Goal: Information Seeking & Learning: Learn about a topic

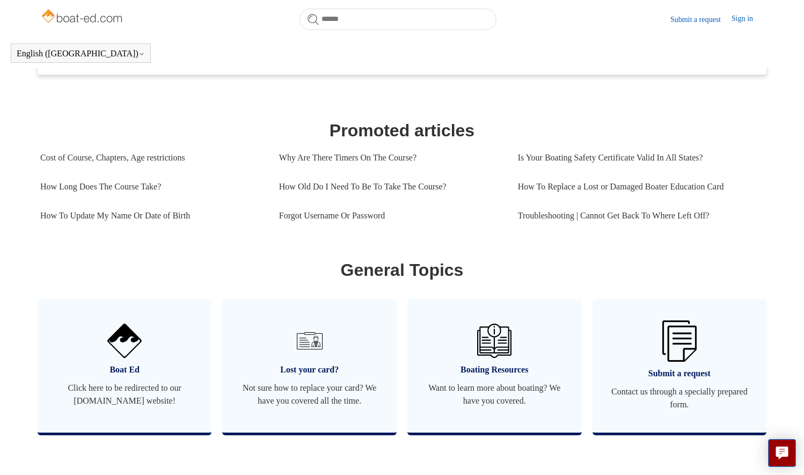
scroll to position [422, 0]
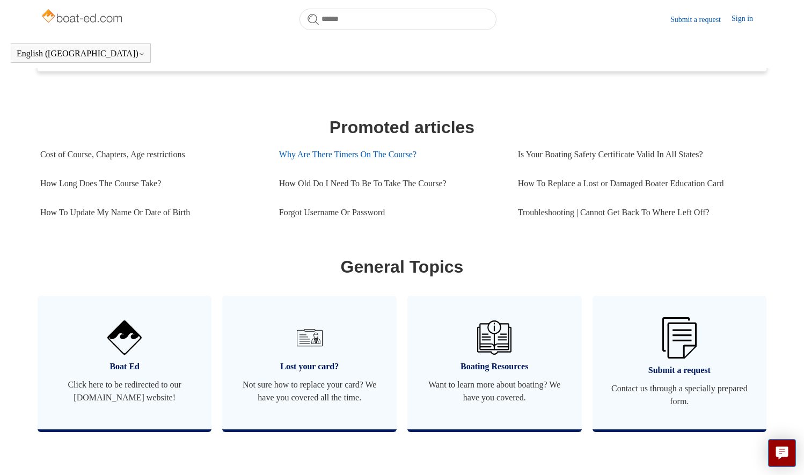
click at [388, 155] on link "Why Are There Timers On The Course?" at bounding box center [390, 154] width 223 height 29
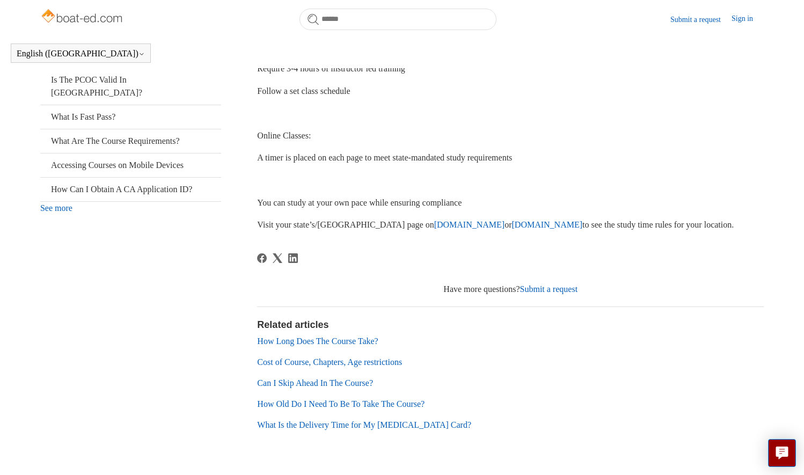
scroll to position [274, 0]
click at [165, 130] on link "What Are The Course Requirements?" at bounding box center [130, 142] width 181 height 24
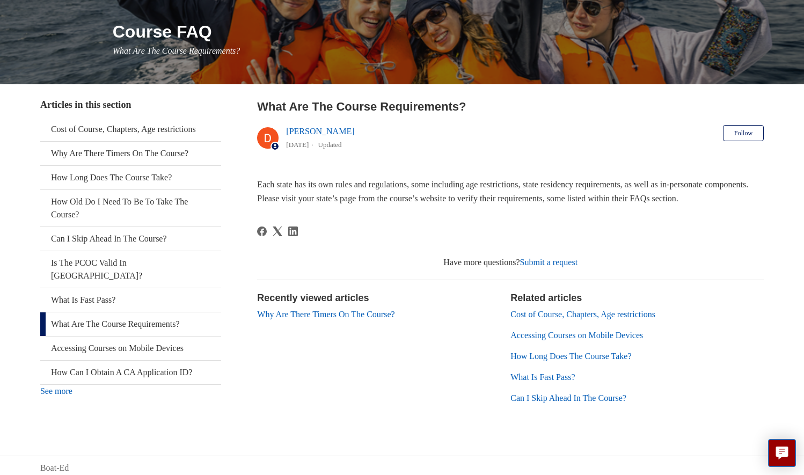
scroll to position [141, 0]
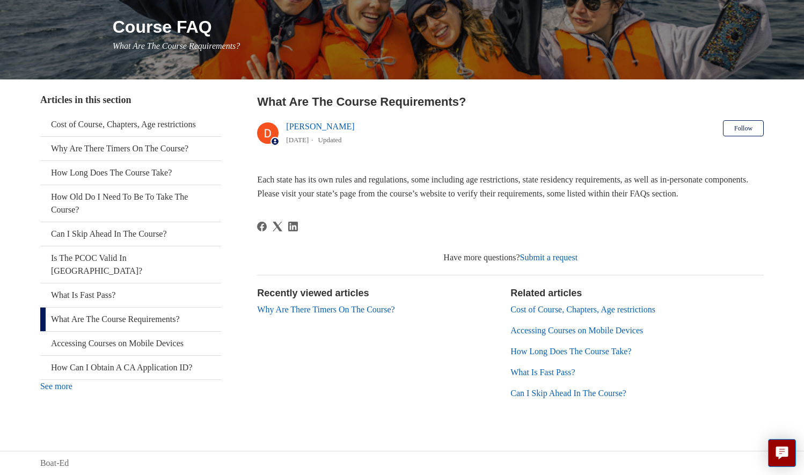
click at [549, 374] on link "What Is Fast Pass?" at bounding box center [542, 372] width 64 height 9
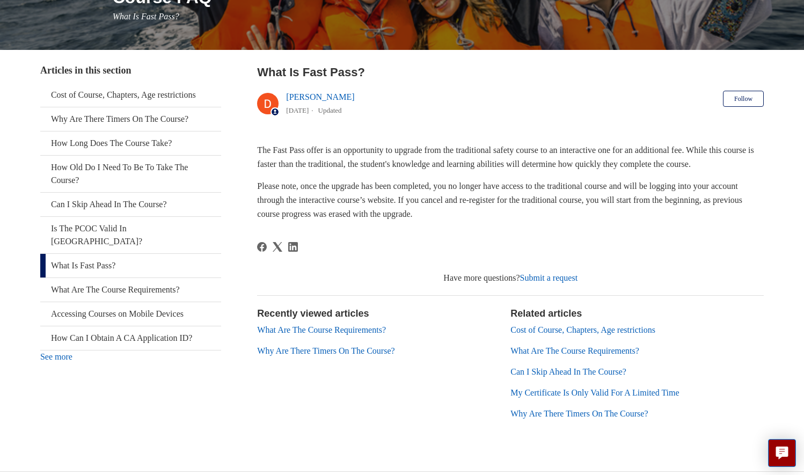
scroll to position [159, 0]
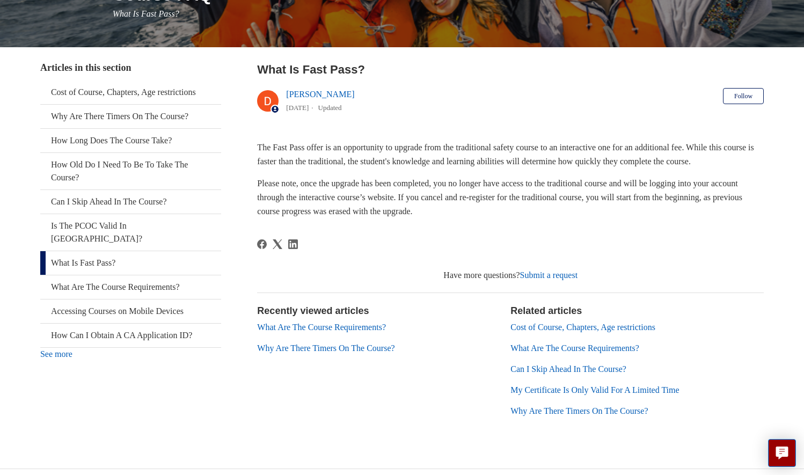
click at [637, 415] on link "Why Are There Timers On The Course?" at bounding box center [578, 410] width 137 height 9
